Goal: Information Seeking & Learning: Learn about a topic

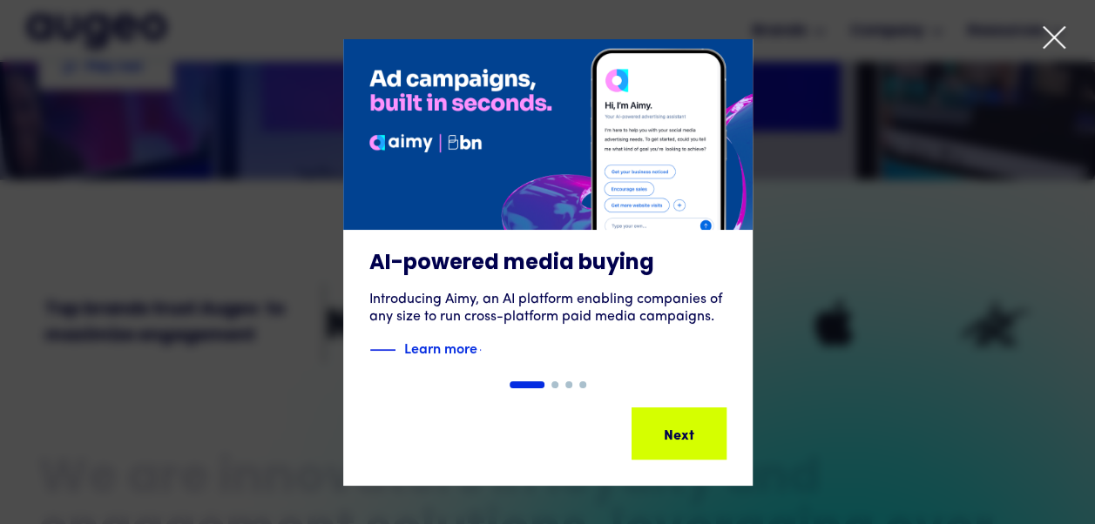
click at [1052, 33] on icon at bounding box center [1054, 37] width 26 height 26
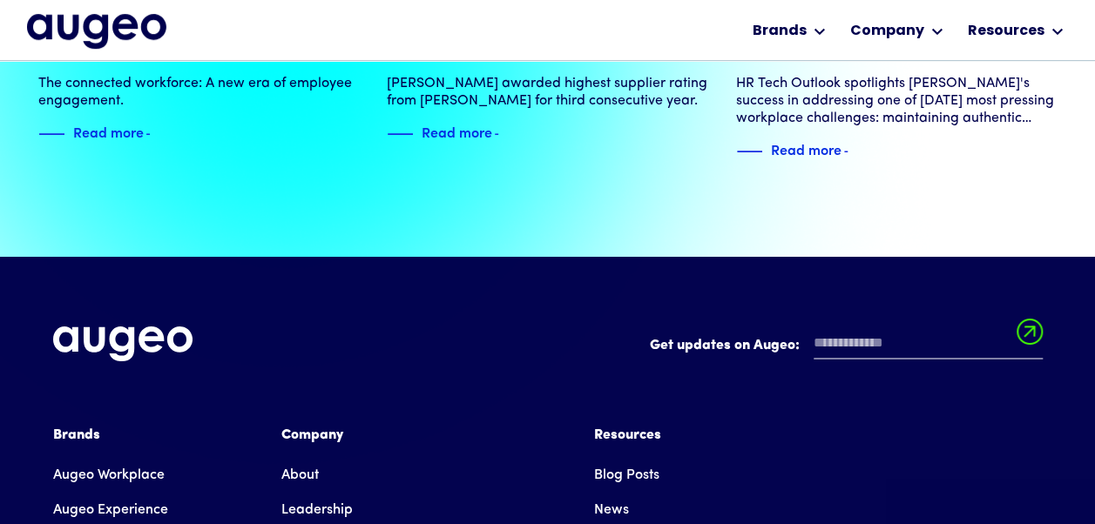
scroll to position [3895, 0]
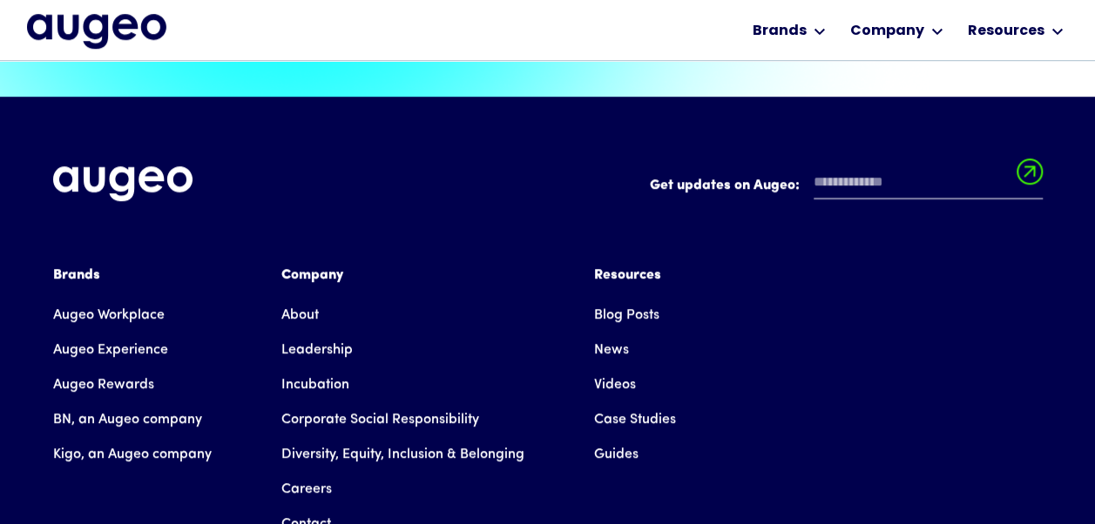
click at [307, 298] on link "About" at bounding box center [299, 315] width 37 height 35
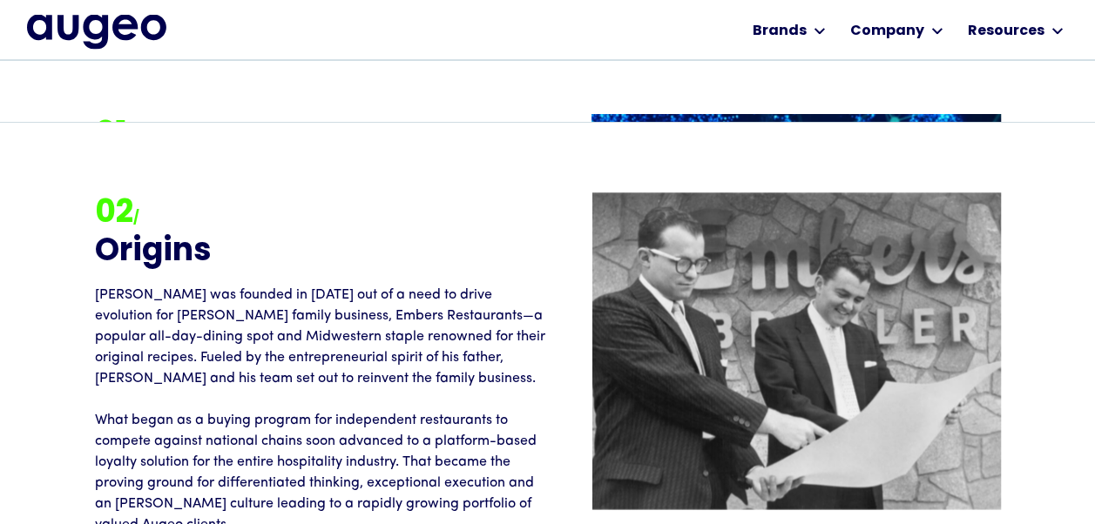
scroll to position [1612, 0]
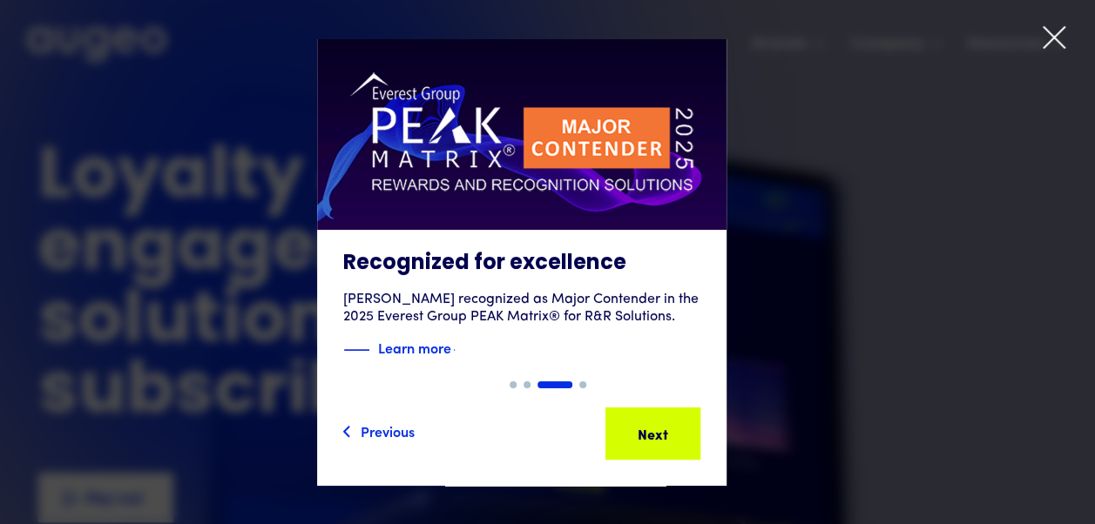
click at [1049, 40] on icon at bounding box center [1054, 37] width 26 height 26
